Goal: Information Seeking & Learning: Learn about a topic

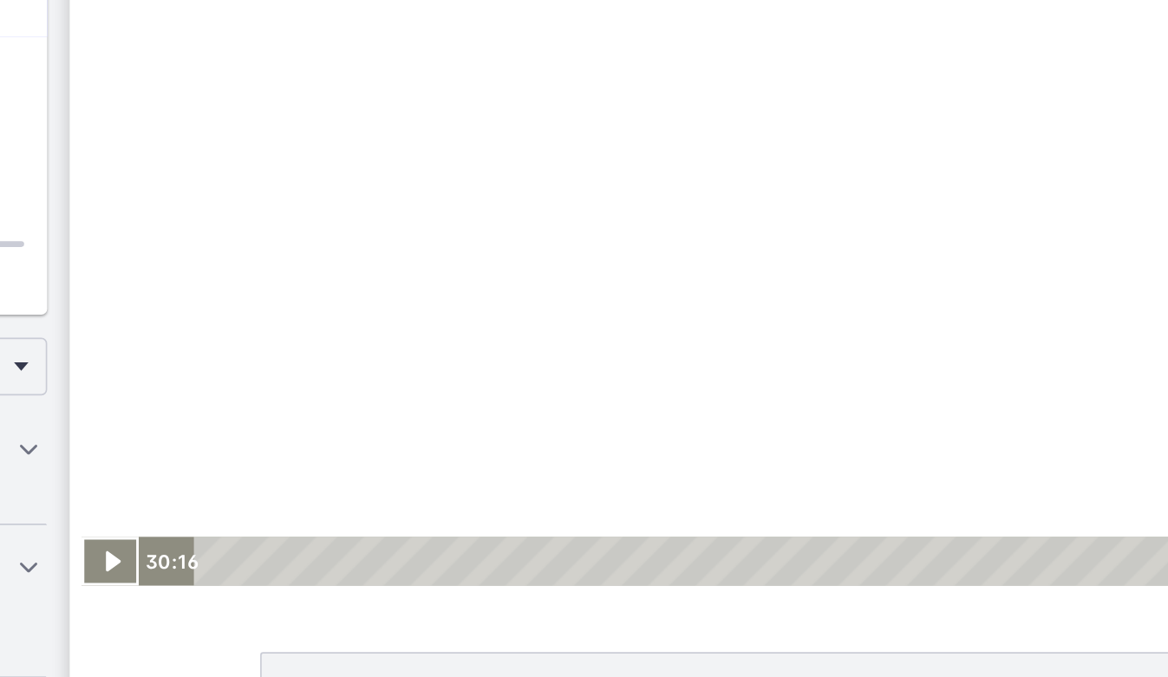
scroll to position [943, 0]
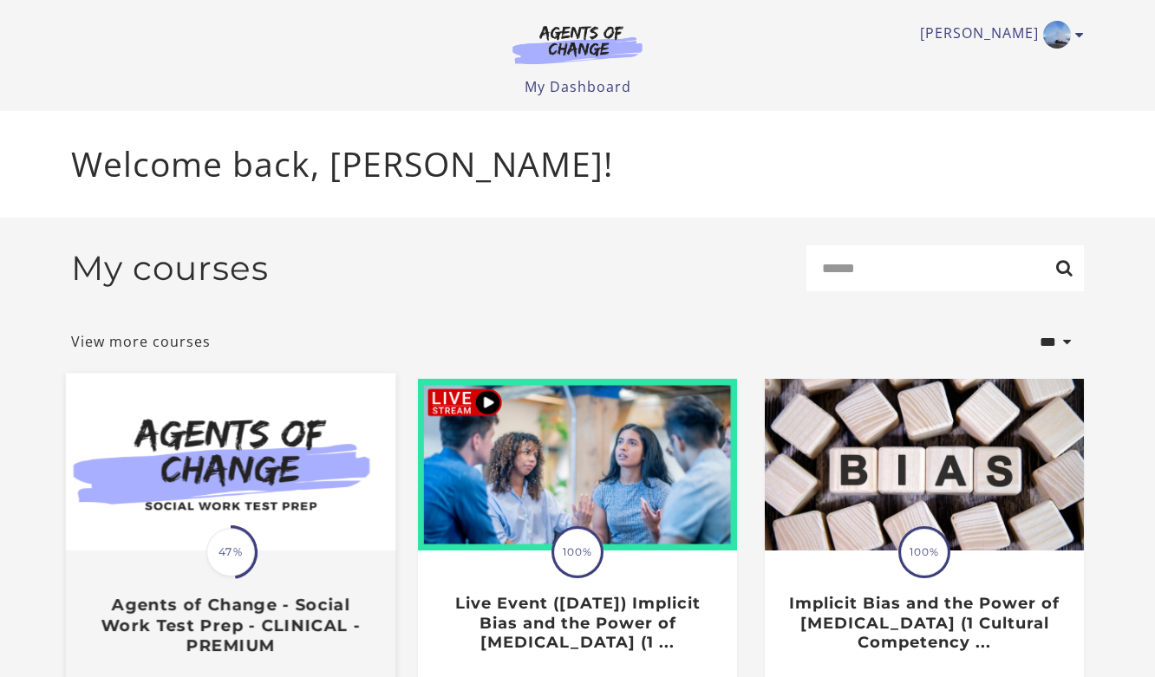
click at [121, 514] on img at bounding box center [231, 463] width 330 height 178
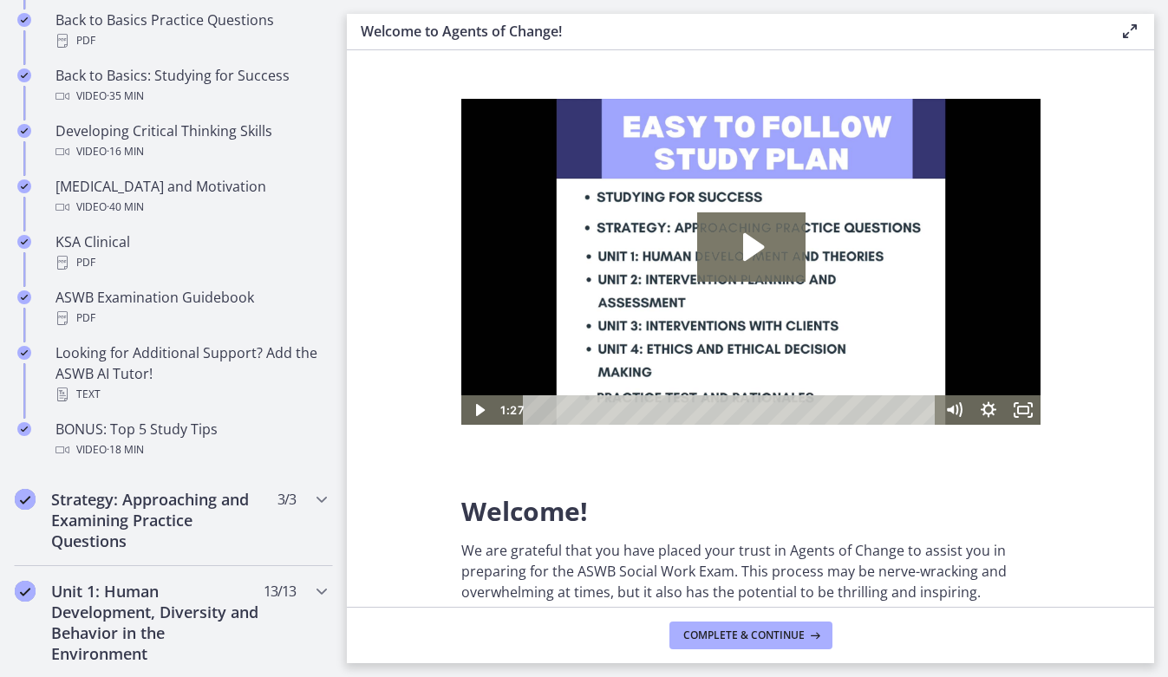
scroll to position [615, 0]
click at [280, 514] on div "Strategy: Approaching and Examining Practice Questions 3 / 3 Completed" at bounding box center [173, 520] width 319 height 92
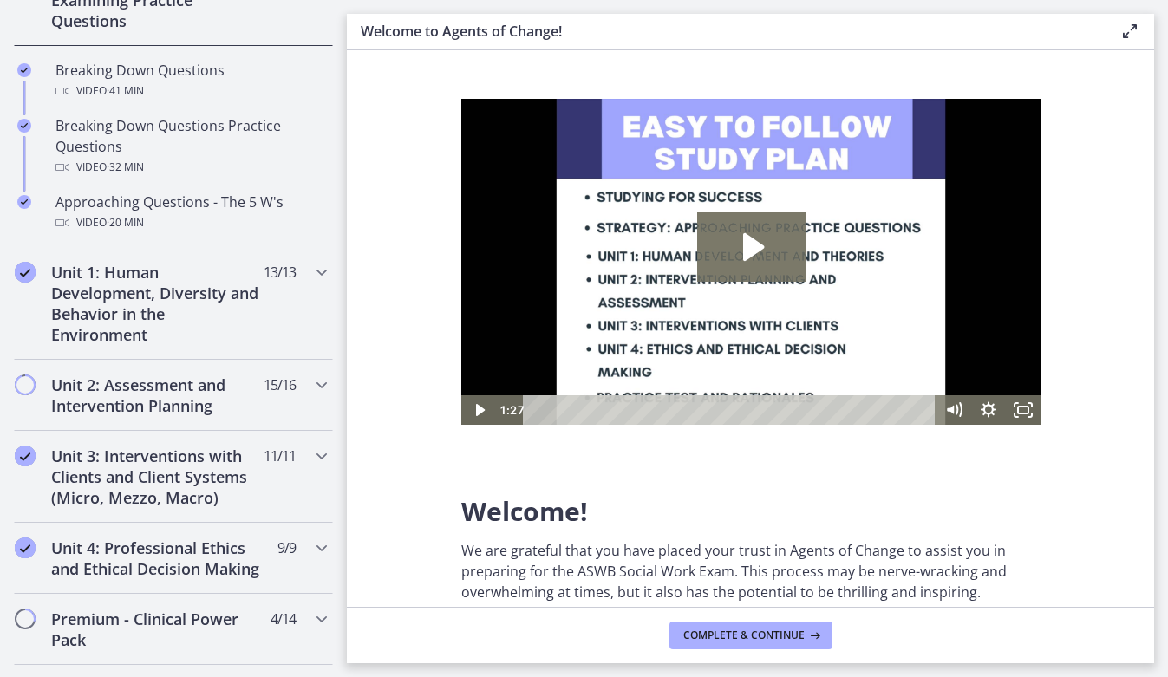
scroll to position [447, 0]
click at [288, 284] on div "Unit 1: Human Development, Diversity and Behavior in the Environment 13 / 13 Co…" at bounding box center [173, 304] width 319 height 113
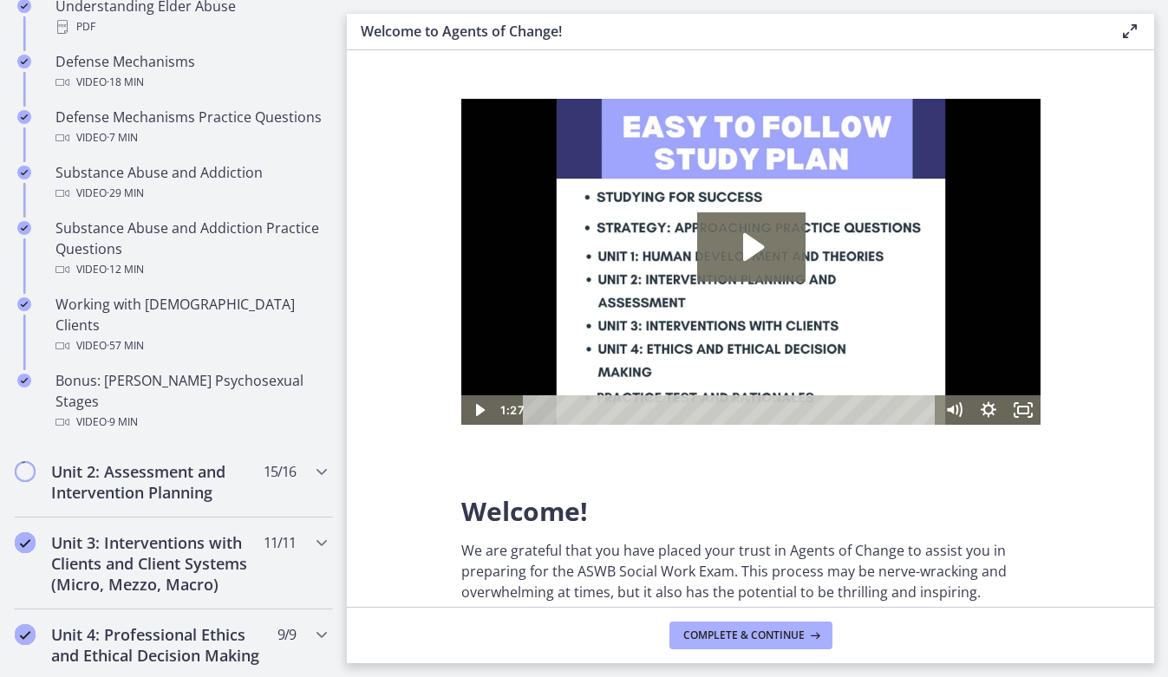
scroll to position [1045, 0]
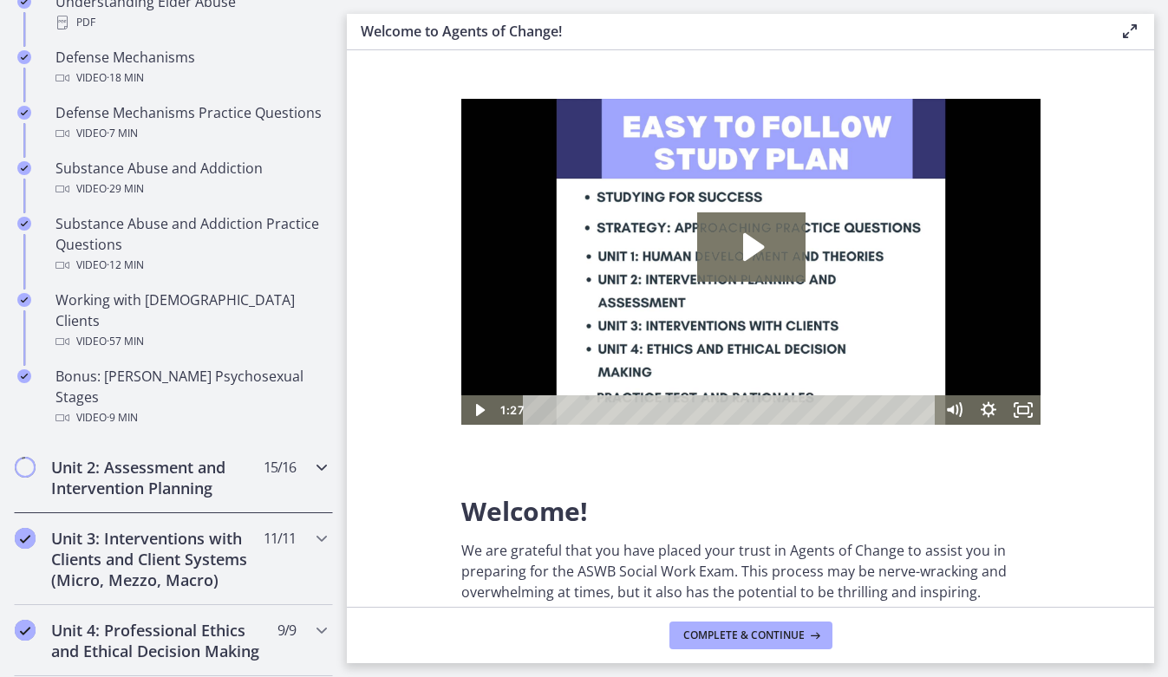
click at [314, 457] on icon "Chapters" at bounding box center [321, 467] width 21 height 21
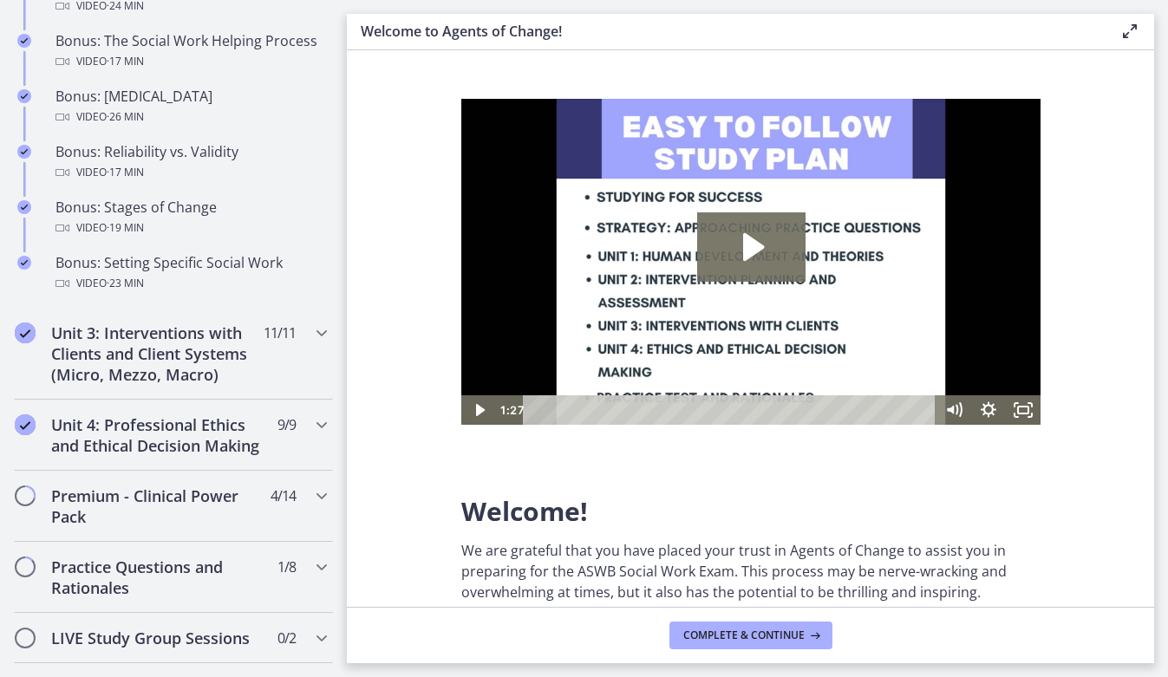
scroll to position [1498, 0]
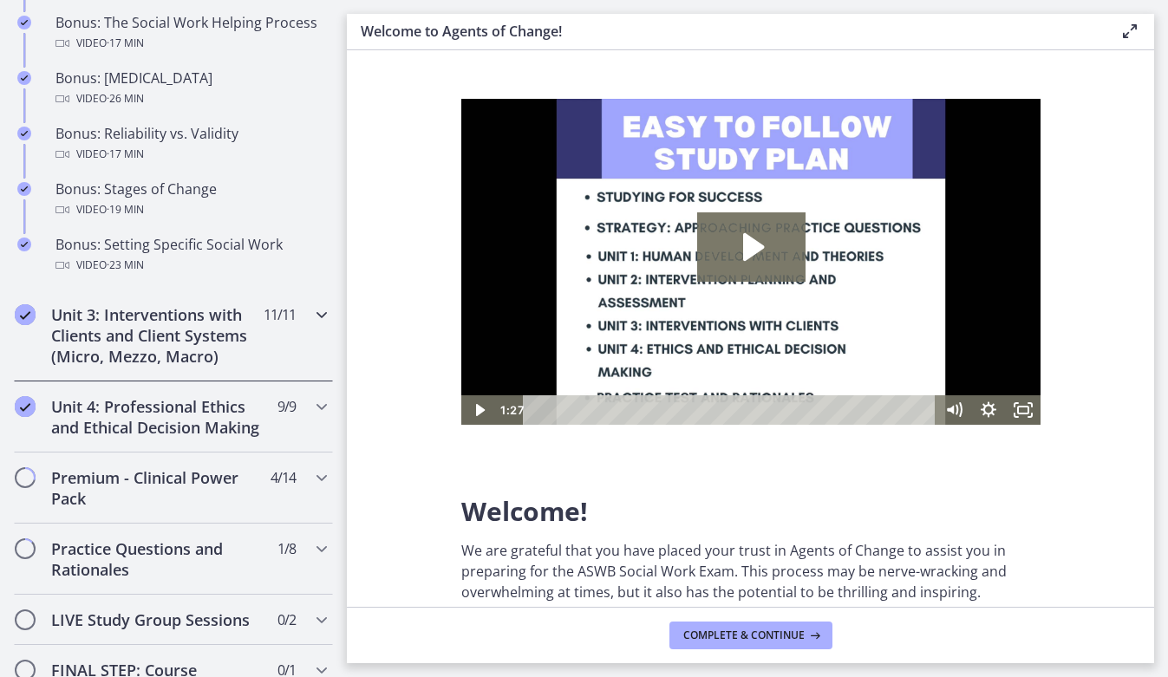
click at [314, 323] on div "Unit 3: Interventions with Clients and Client Systems (Micro, Mezzo, Macro) 11 …" at bounding box center [173, 336] width 319 height 92
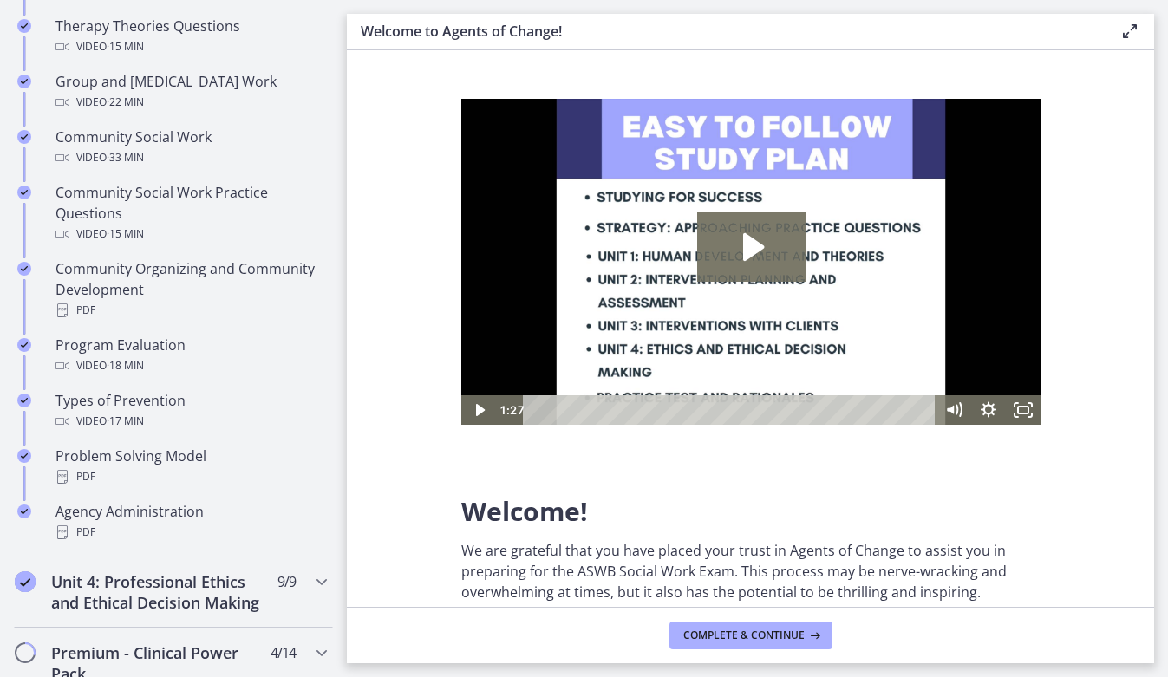
scroll to position [879, 0]
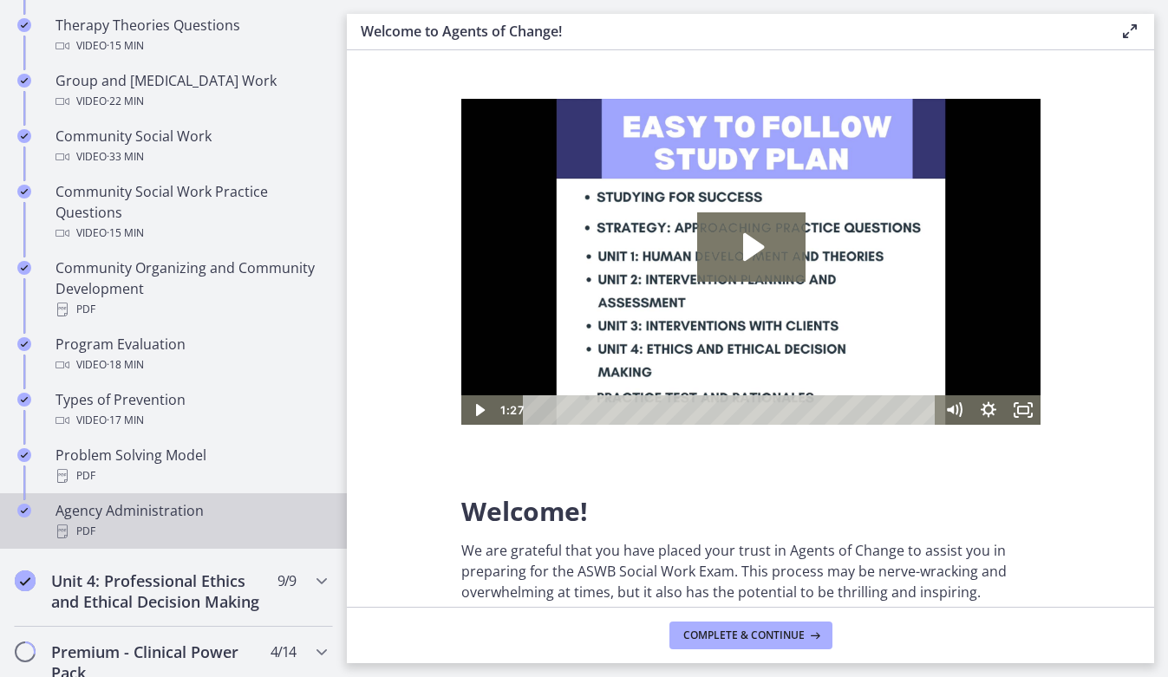
click at [184, 510] on div "Agency Administration PDF" at bounding box center [191, 521] width 271 height 42
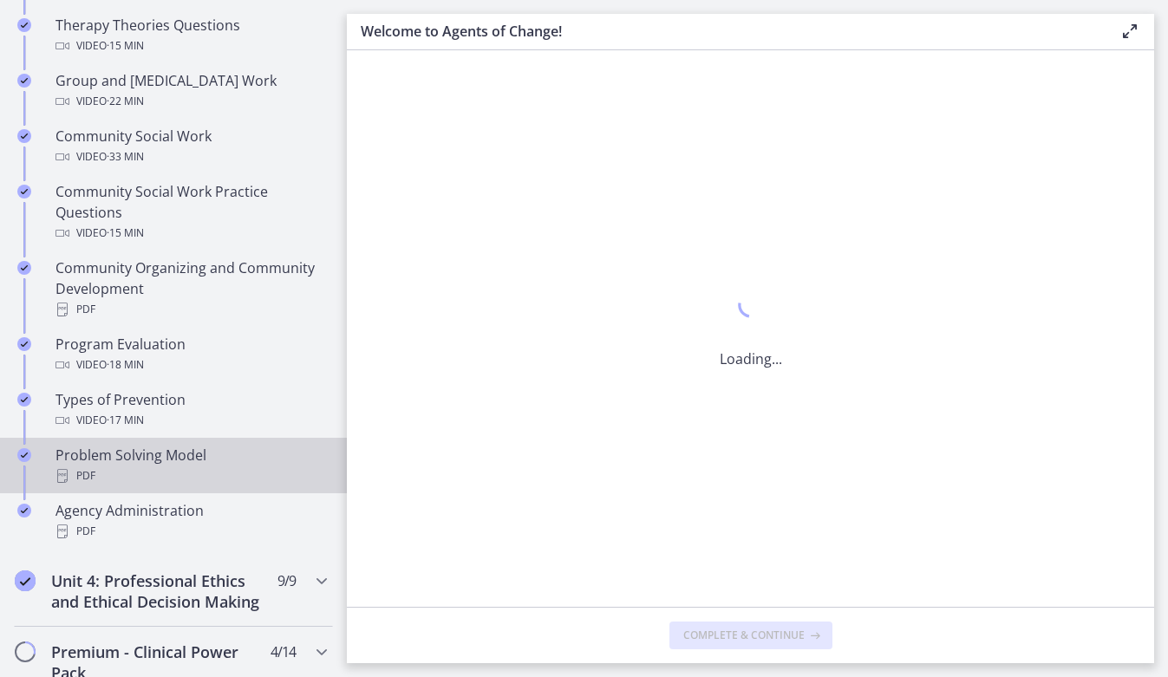
click at [84, 466] on div "PDF" at bounding box center [191, 476] width 271 height 21
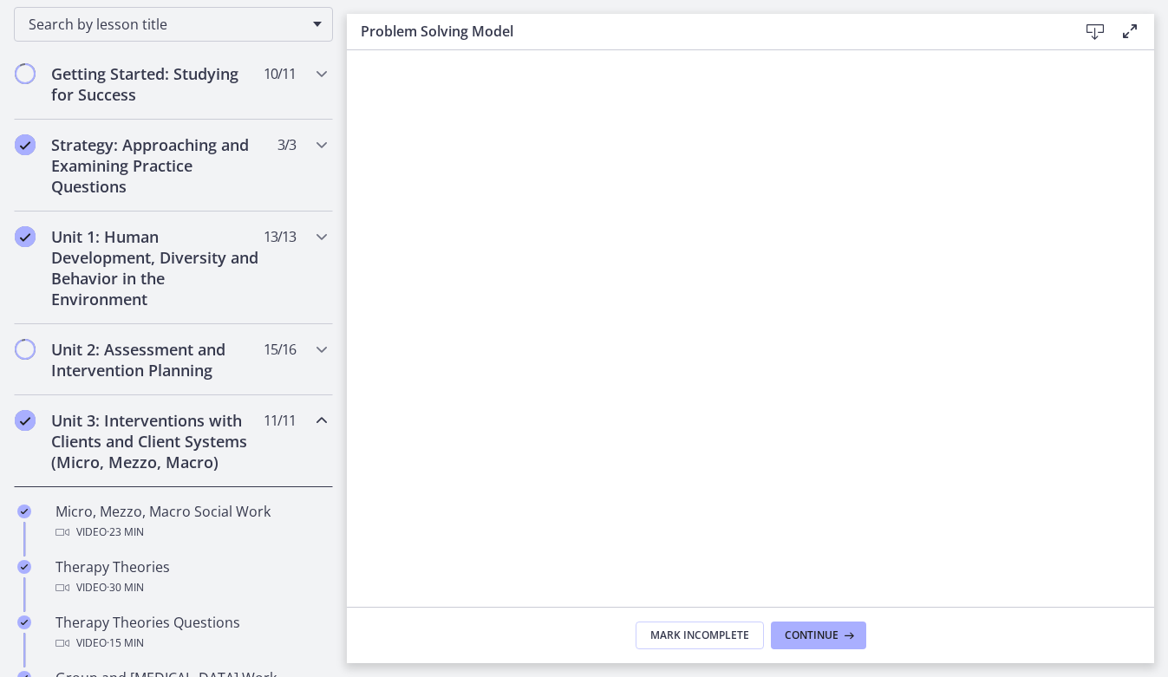
scroll to position [282, 0]
